Goal: Information Seeking & Learning: Learn about a topic

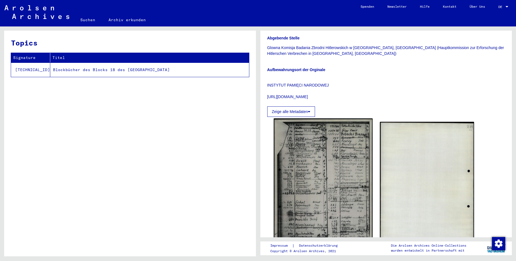
scroll to position [119, 0]
click at [354, 173] on img at bounding box center [322, 187] width 99 height 139
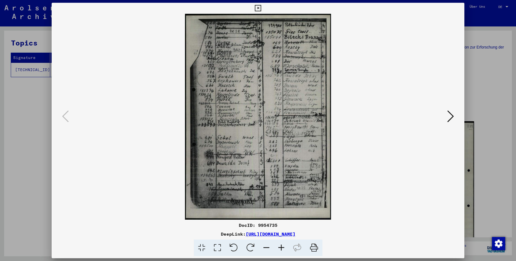
click at [284, 250] on icon at bounding box center [281, 248] width 15 height 17
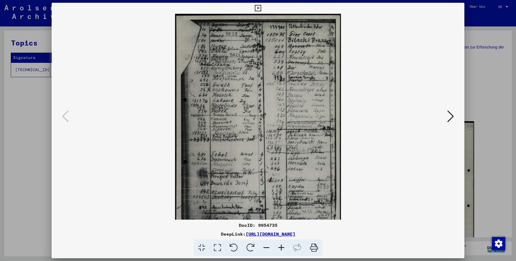
click at [284, 250] on icon at bounding box center [281, 248] width 15 height 17
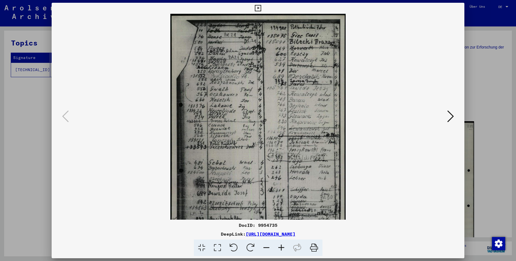
click at [284, 250] on icon at bounding box center [281, 248] width 15 height 17
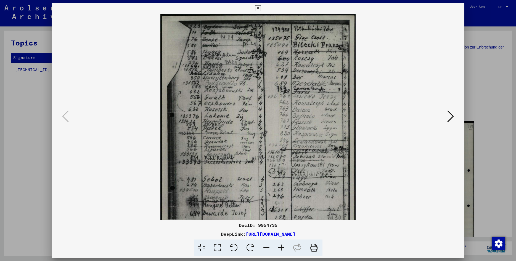
click at [284, 250] on icon at bounding box center [281, 248] width 15 height 17
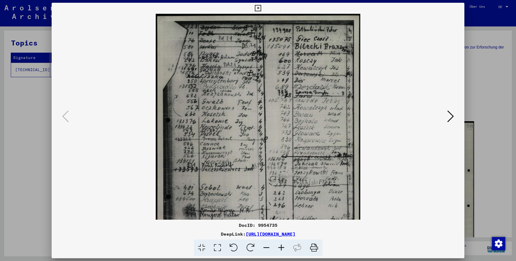
click at [284, 250] on icon at bounding box center [281, 248] width 15 height 17
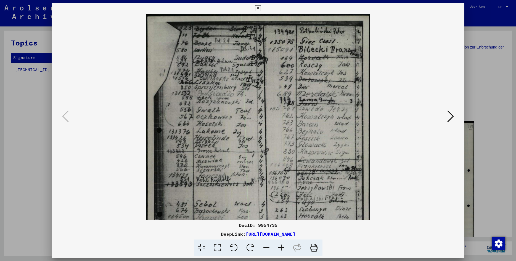
click at [284, 250] on icon at bounding box center [281, 248] width 15 height 17
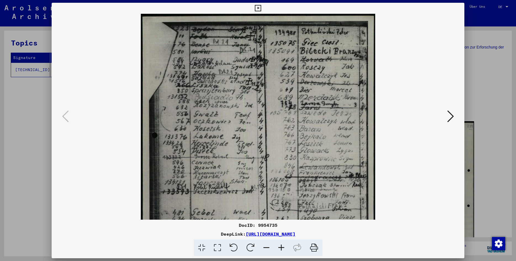
click at [284, 250] on icon at bounding box center [281, 248] width 15 height 17
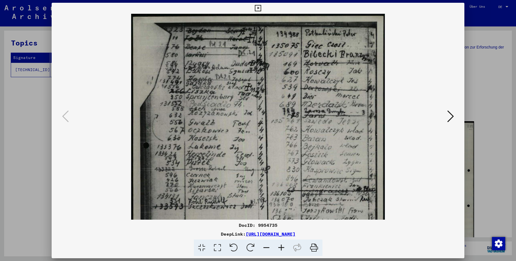
click at [285, 250] on icon at bounding box center [281, 248] width 15 height 17
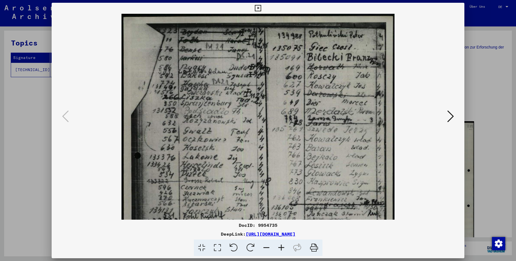
click at [285, 250] on icon at bounding box center [281, 248] width 15 height 17
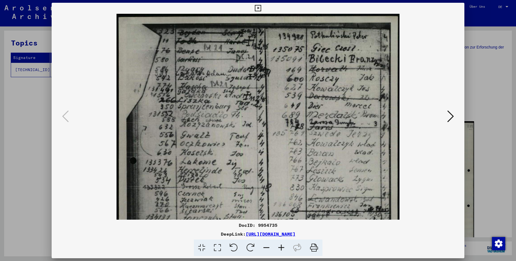
click at [285, 250] on icon at bounding box center [281, 248] width 15 height 17
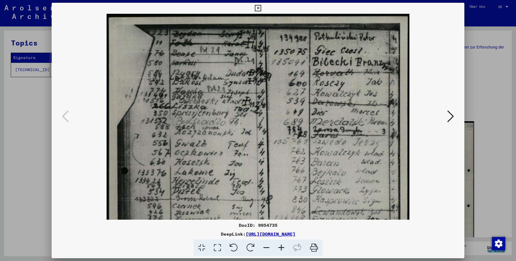
click at [285, 250] on icon at bounding box center [281, 248] width 15 height 17
click at [478, 85] on div at bounding box center [258, 130] width 516 height 261
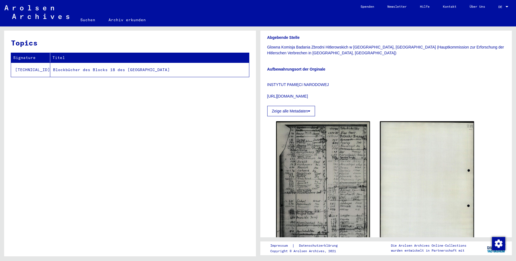
click at [77, 237] on div "Topics Signature Titel [TECHNICAL_ID] Blockbücher des Blocks 18 des [GEOGRAPHIC…" at bounding box center [130, 146] width 252 height 230
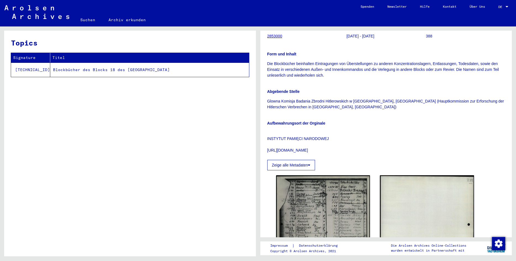
scroll to position [60, 0]
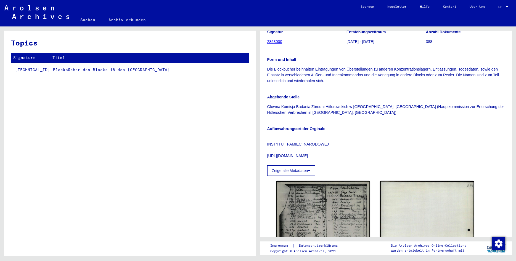
click at [121, 74] on td "Blockbücher des Blocks 18 des [GEOGRAPHIC_DATA]" at bounding box center [149, 70] width 199 height 14
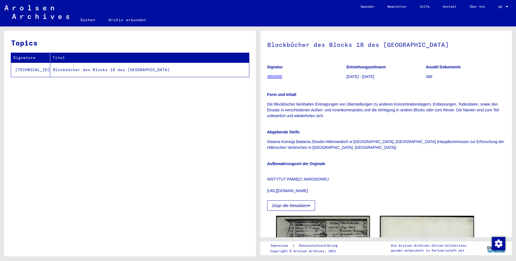
scroll to position [0, 0]
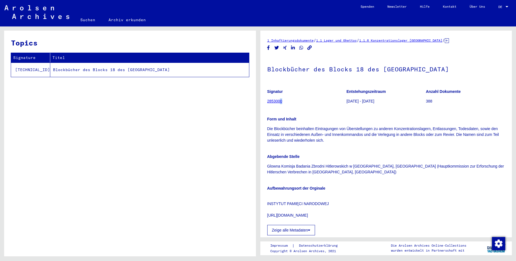
drag, startPoint x: 291, startPoint y: 103, endPoint x: 279, endPoint y: 101, distance: 11.5
click at [279, 101] on figure "Signatur 2853000" at bounding box center [306, 97] width 79 height 25
click at [276, 100] on link "2853000" at bounding box center [274, 101] width 15 height 4
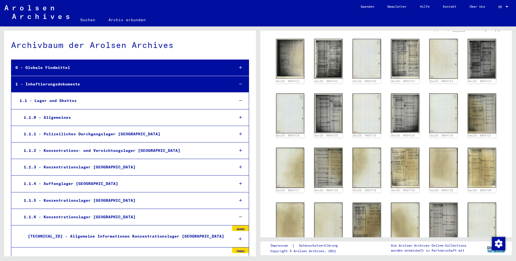
scroll to position [179, 0]
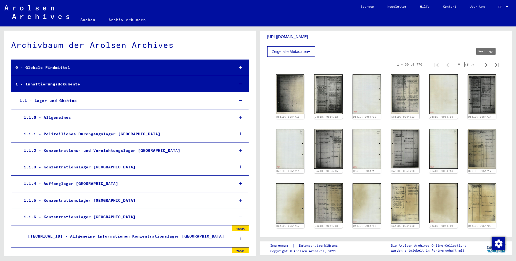
click at [484, 68] on icon "Next page" at bounding box center [486, 65] width 8 height 8
type input "*"
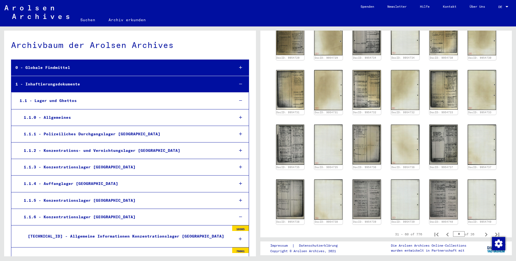
scroll to position [298, 0]
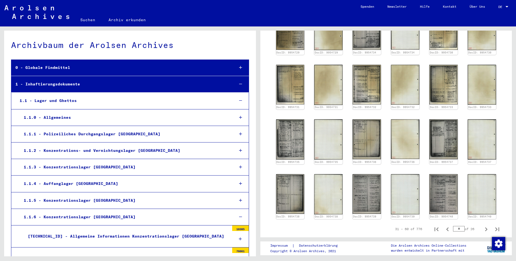
click at [270, 150] on div "DocID: 9954726 DocID: 9954726 DocID: 9954727 DocID: 9954727 DocID: 9954728 DocI…" at bounding box center [386, 87] width 238 height 268
click at [438, 87] on img at bounding box center [443, 85] width 30 height 42
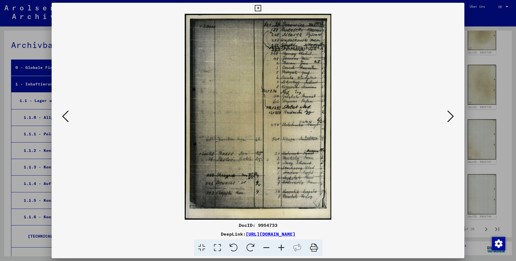
click at [261, 10] on icon at bounding box center [258, 8] width 6 height 7
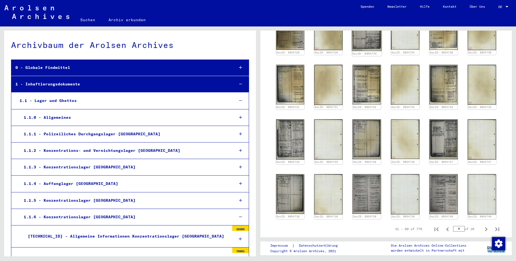
click at [376, 42] on img at bounding box center [367, 30] width 30 height 42
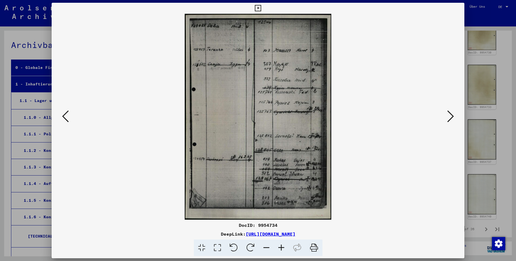
click at [261, 7] on icon at bounding box center [258, 8] width 6 height 7
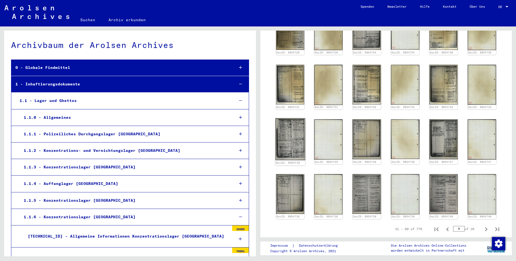
click at [286, 144] on img at bounding box center [290, 139] width 30 height 42
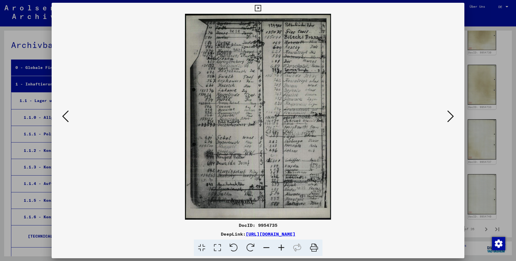
drag, startPoint x: 356, startPoint y: 233, endPoint x: 335, endPoint y: 235, distance: 21.8
click at [335, 235] on div "DeepLink: [URL][DOMAIN_NAME]" at bounding box center [258, 234] width 412 height 7
copy link "9954735"
click at [278, 246] on icon at bounding box center [281, 248] width 15 height 17
click at [279, 246] on icon at bounding box center [281, 248] width 15 height 17
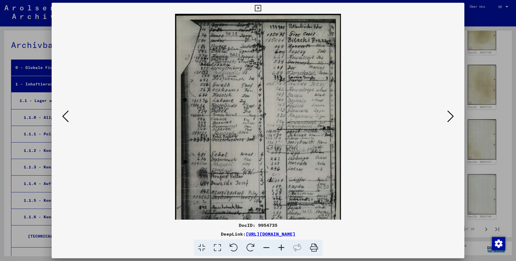
click at [279, 246] on icon at bounding box center [281, 248] width 15 height 17
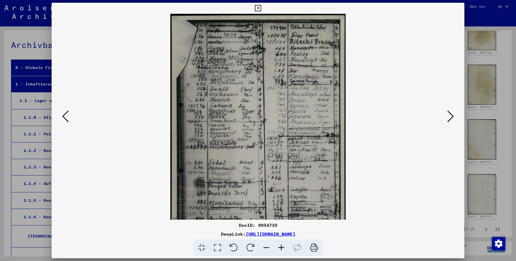
click at [279, 246] on icon at bounding box center [281, 248] width 15 height 17
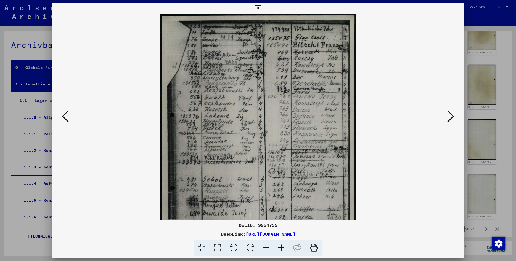
click at [279, 246] on icon at bounding box center [281, 248] width 15 height 17
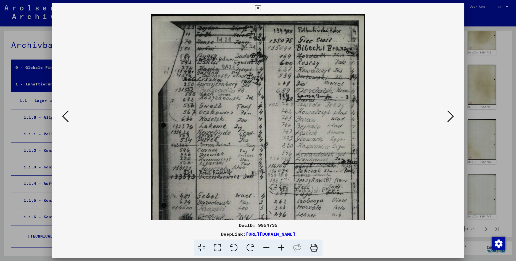
click at [279, 246] on icon at bounding box center [281, 248] width 15 height 17
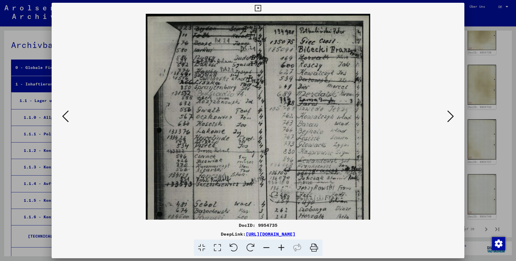
click at [279, 246] on icon at bounding box center [281, 248] width 15 height 17
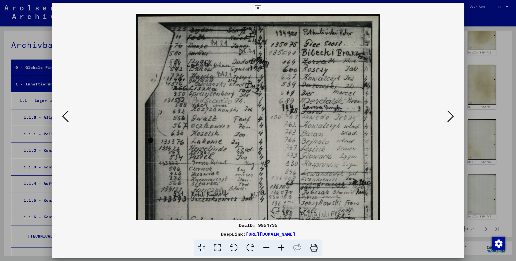
click at [279, 246] on icon at bounding box center [281, 248] width 15 height 17
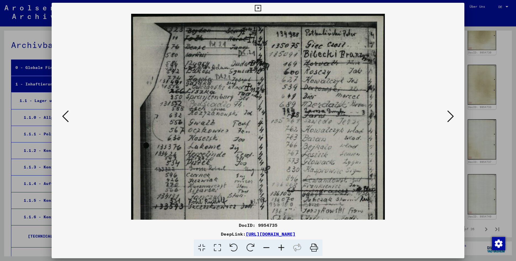
click at [279, 246] on icon at bounding box center [281, 248] width 15 height 17
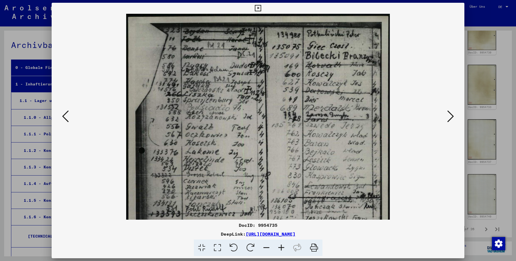
click at [279, 246] on icon at bounding box center [281, 248] width 15 height 17
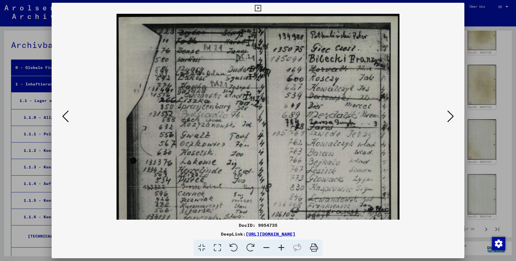
click at [280, 246] on icon at bounding box center [281, 248] width 15 height 17
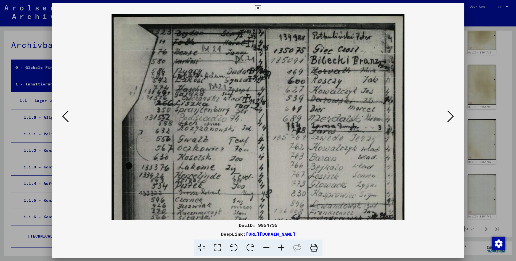
click at [280, 246] on icon at bounding box center [281, 248] width 15 height 17
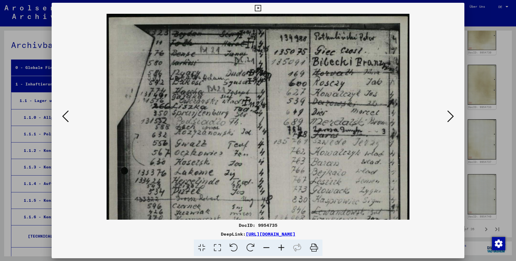
click at [281, 246] on icon at bounding box center [281, 248] width 15 height 17
click at [281, 247] on icon at bounding box center [281, 248] width 15 height 17
click at [282, 247] on icon at bounding box center [281, 248] width 15 height 17
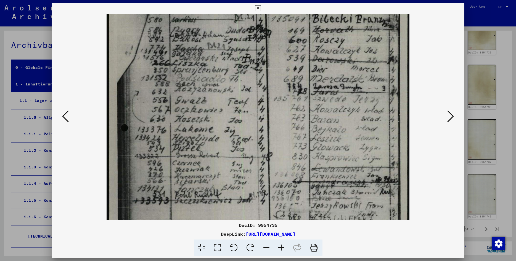
drag, startPoint x: 353, startPoint y: 178, endPoint x: 352, endPoint y: 134, distance: 43.9
click at [352, 134] on img at bounding box center [257, 184] width 302 height 427
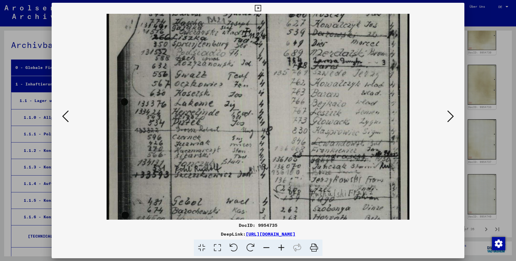
click at [382, 138] on img at bounding box center [257, 158] width 302 height 427
